Goal: Information Seeking & Learning: Learn about a topic

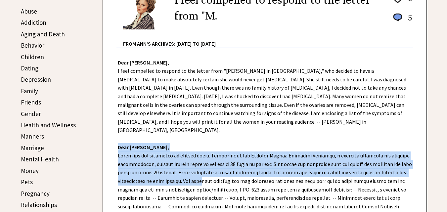
scroll to position [155, 0]
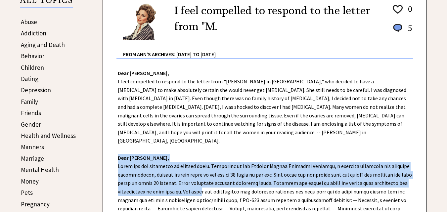
click at [35, 125] on link "Gender" at bounding box center [31, 124] width 20 height 8
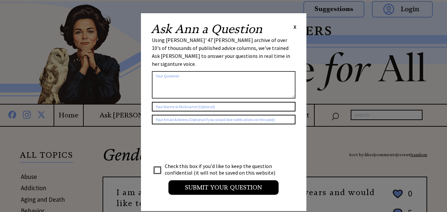
click at [293, 25] on span "X" at bounding box center [294, 26] width 3 height 7
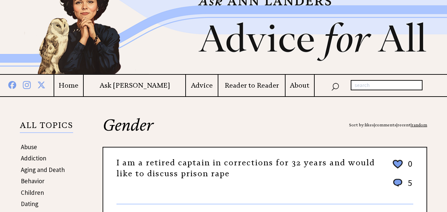
scroll to position [99, 0]
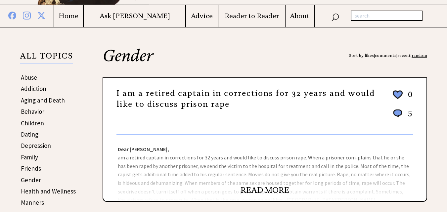
click at [263, 189] on link "READ MORE" at bounding box center [264, 190] width 49 height 10
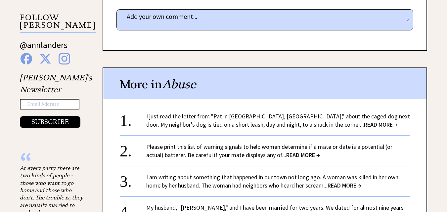
scroll to position [463, 0]
